Goal: Information Seeking & Learning: Learn about a topic

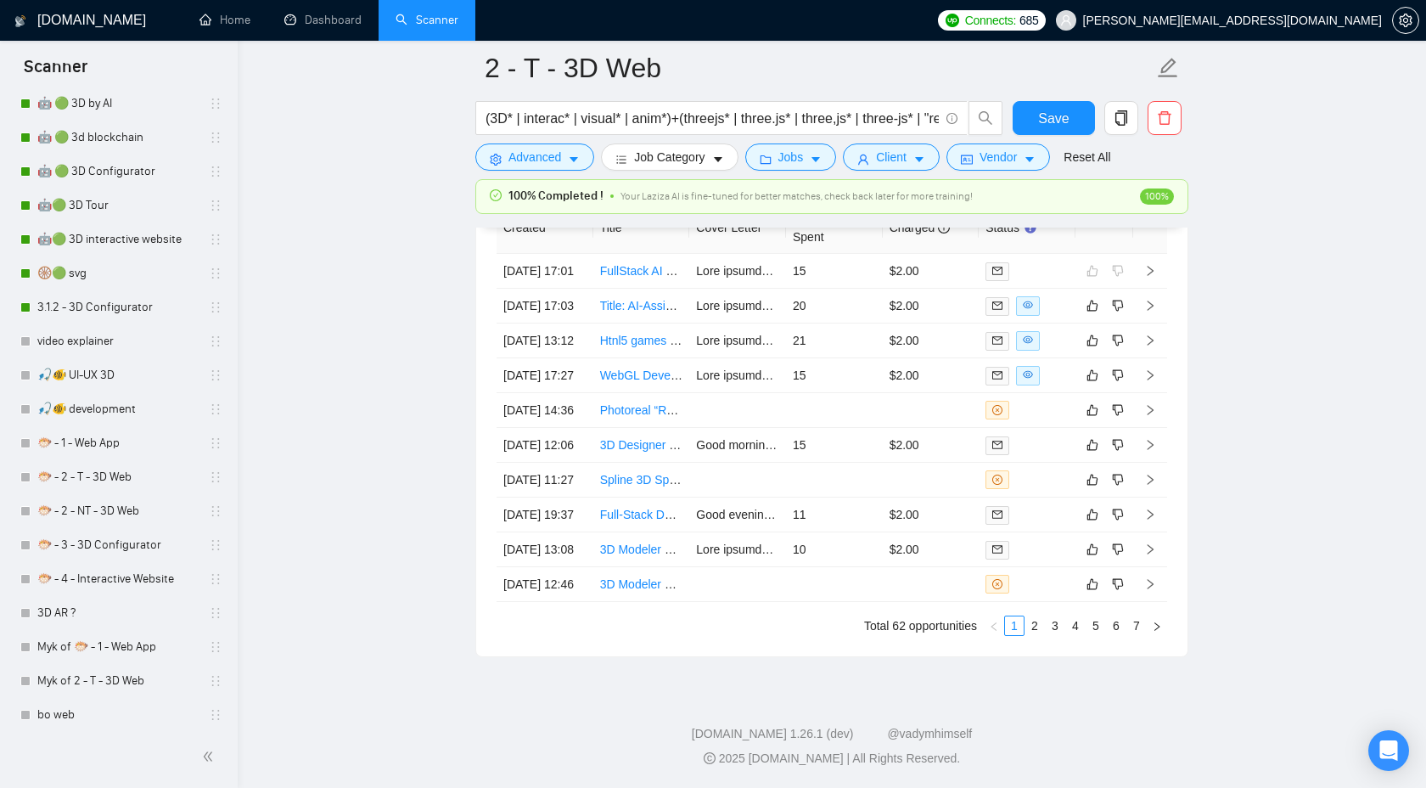
scroll to position [344, 0]
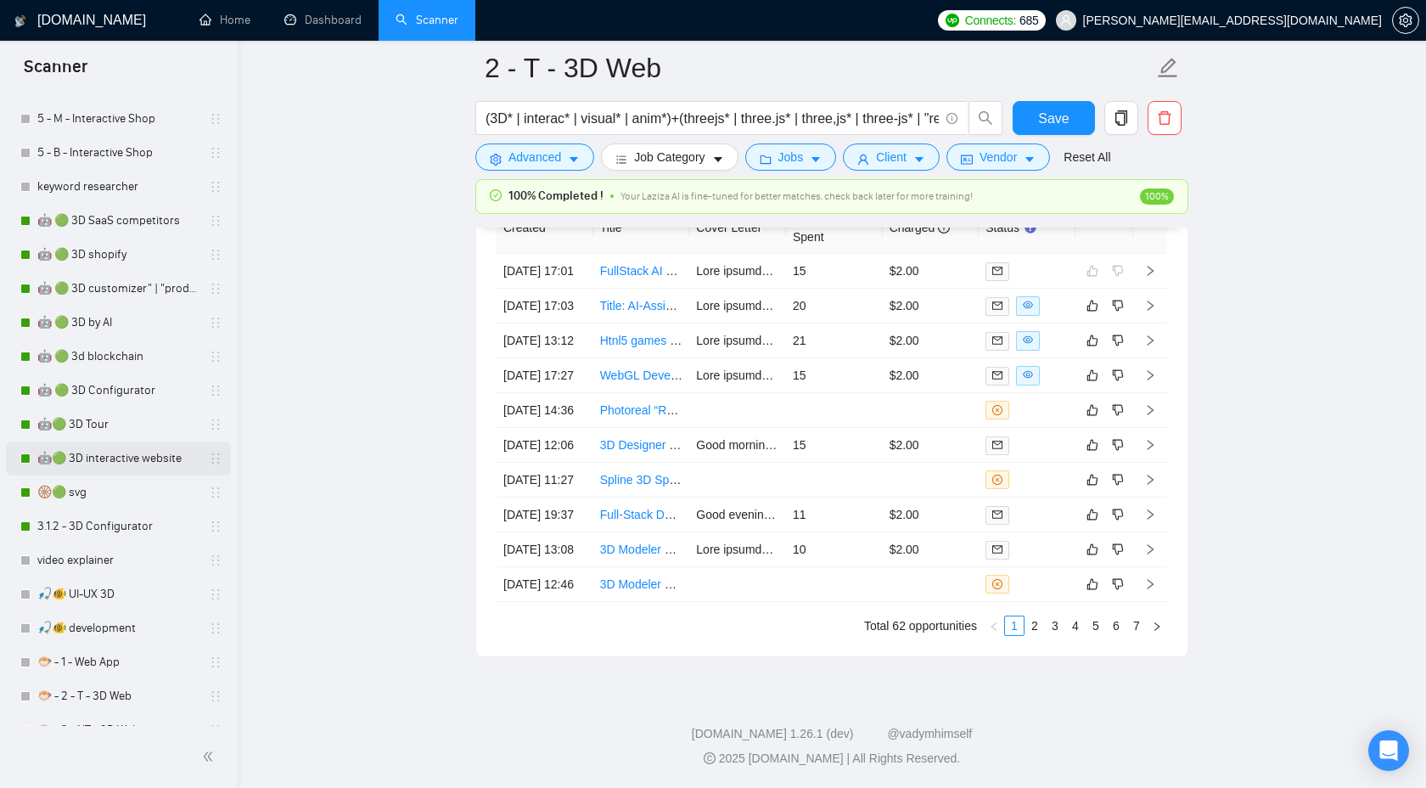
click at [137, 449] on link "🤖🟢 3D interactive website" at bounding box center [117, 458] width 161 height 34
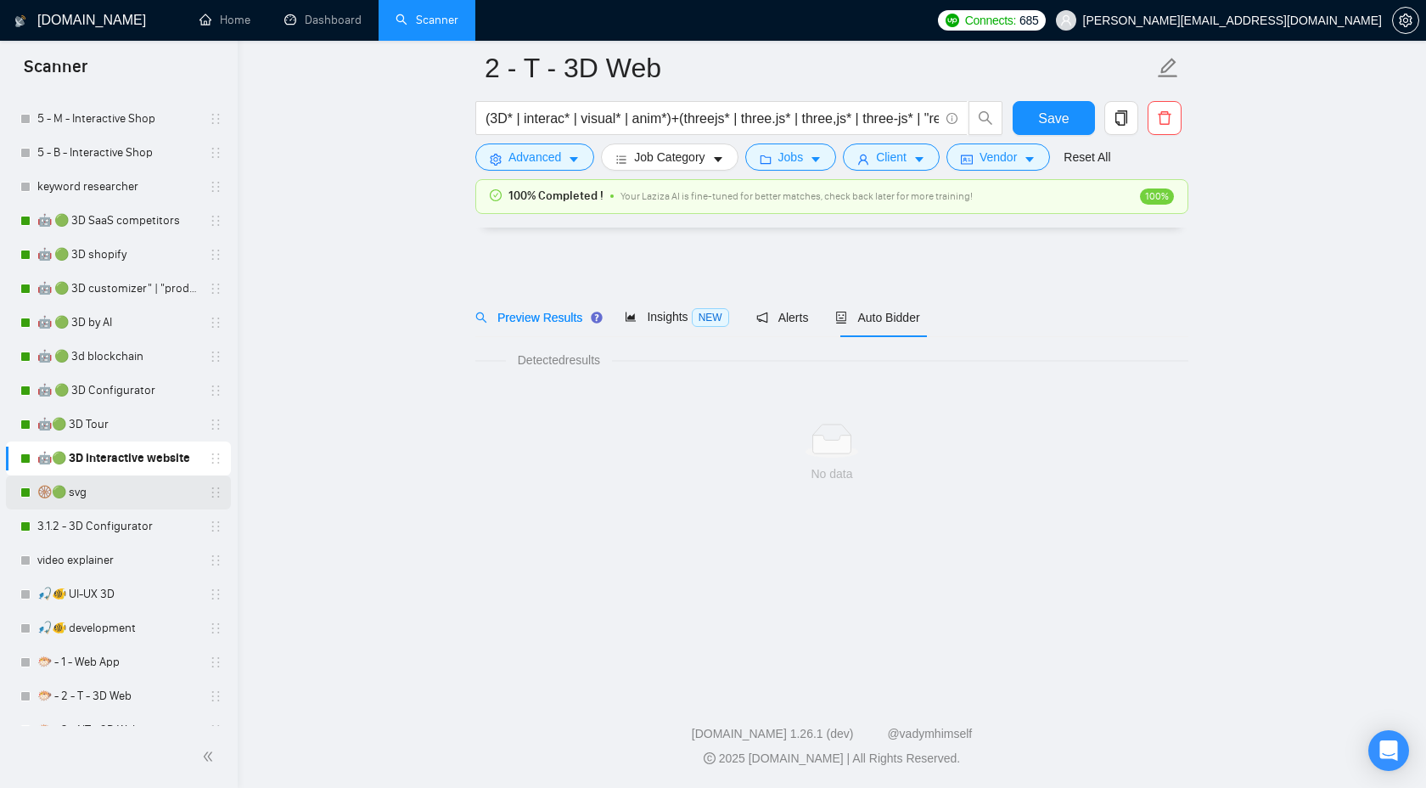
click at [122, 496] on link "🛞🟢 svg" at bounding box center [117, 492] width 161 height 34
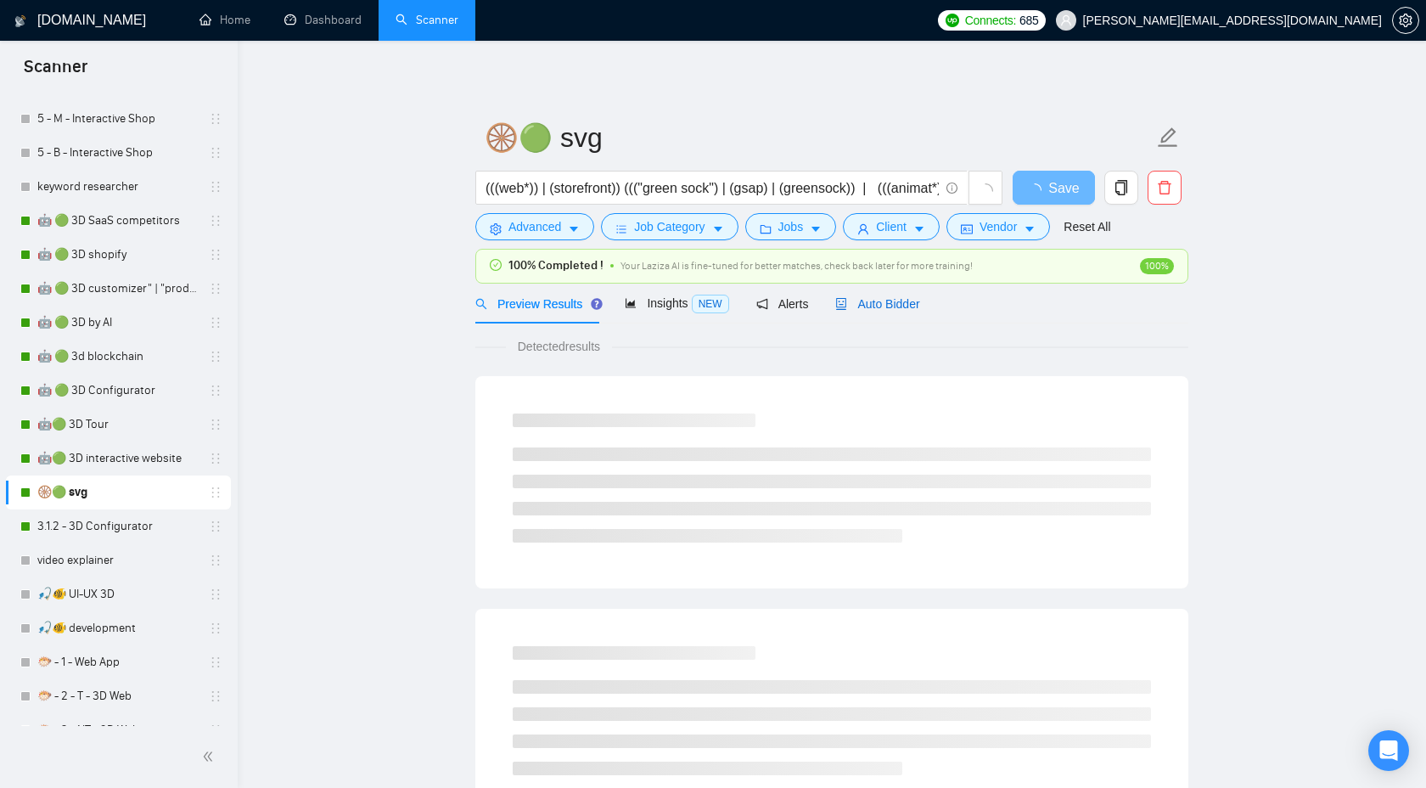
click at [893, 297] on span "Auto Bidder" at bounding box center [877, 304] width 84 height 14
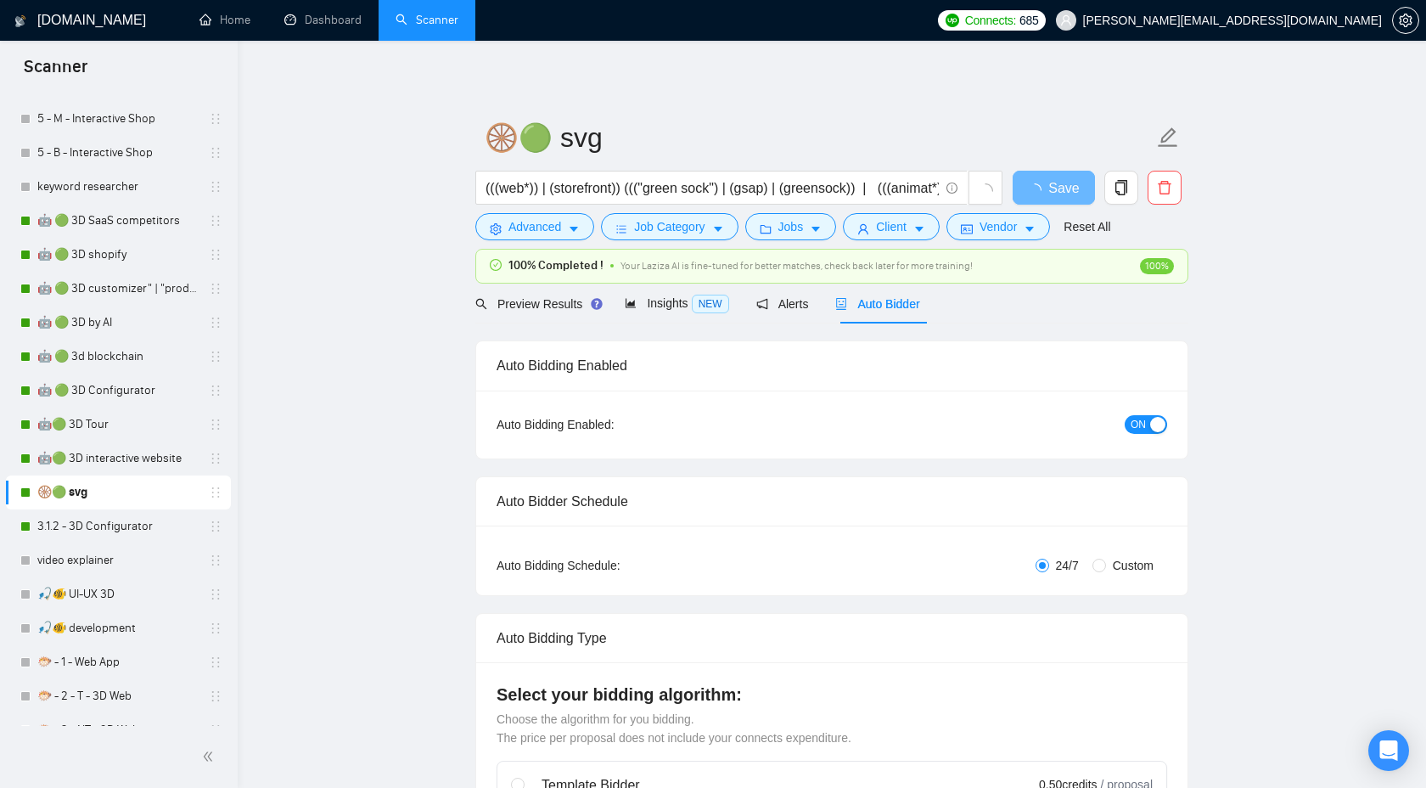
checkbox input "true"
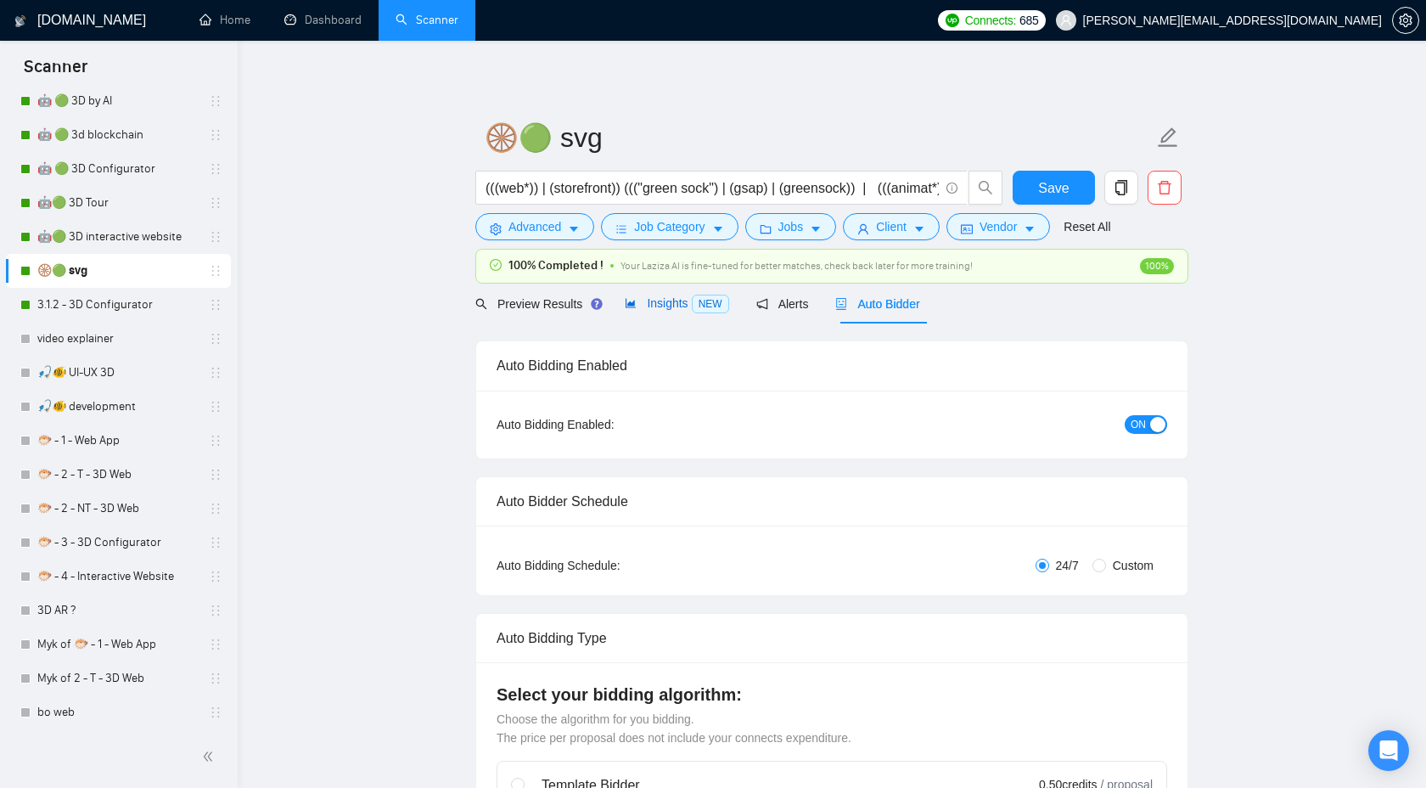
click at [654, 298] on span "Insights NEW" at bounding box center [677, 303] width 104 height 14
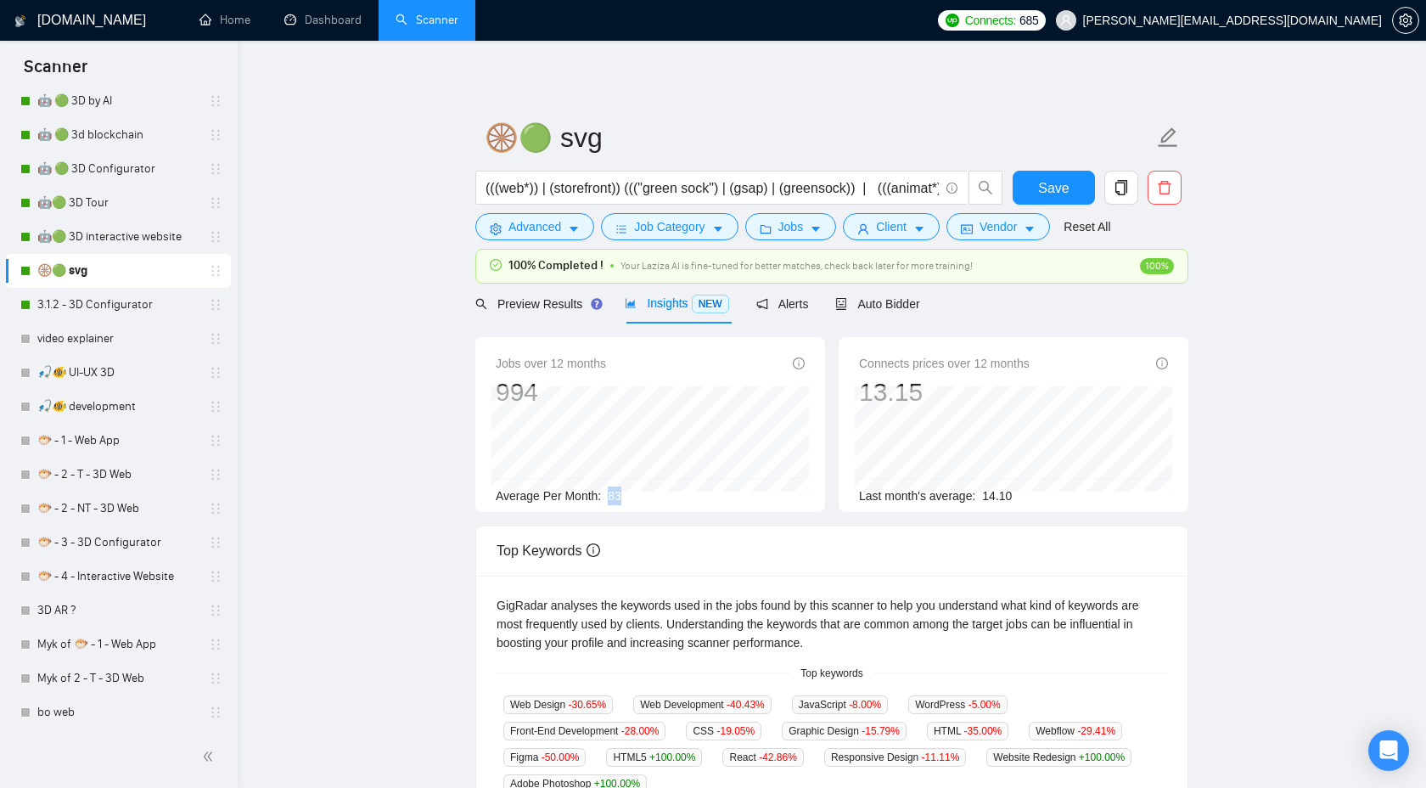
drag, startPoint x: 609, startPoint y: 499, endPoint x: 635, endPoint y: 499, distance: 25.5
click at [635, 499] on div "Average Per Month: 83" at bounding box center [650, 495] width 309 height 19
drag, startPoint x: 495, startPoint y: 500, endPoint x: 671, endPoint y: 499, distance: 175.7
click at [671, 499] on div "Average Per Month: 83" at bounding box center [650, 495] width 309 height 19
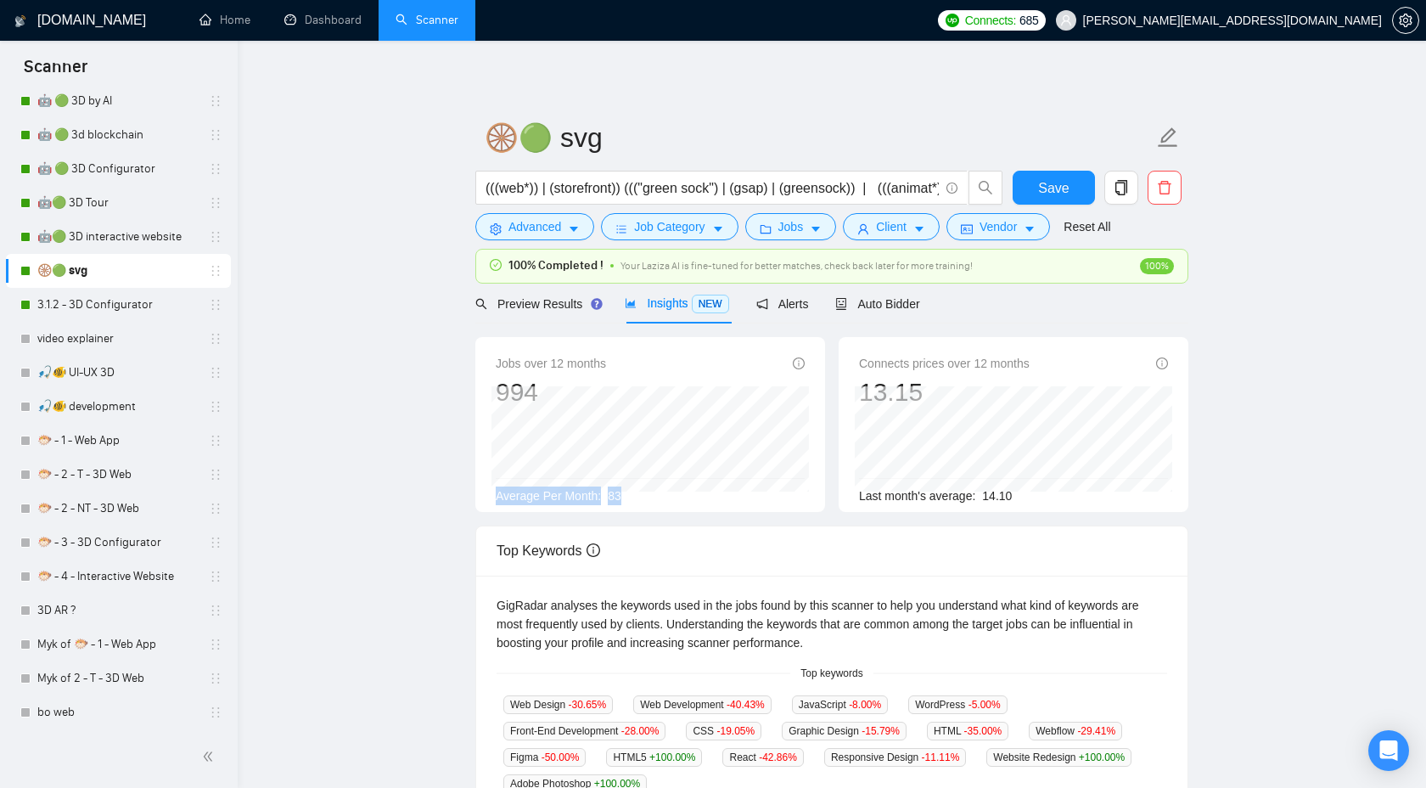
click at [469, 474] on div "Jobs over 12 months 994 [DATE] 107 Average Per Month: 83" at bounding box center [650, 424] width 363 height 175
